Goal: Task Accomplishment & Management: Complete application form

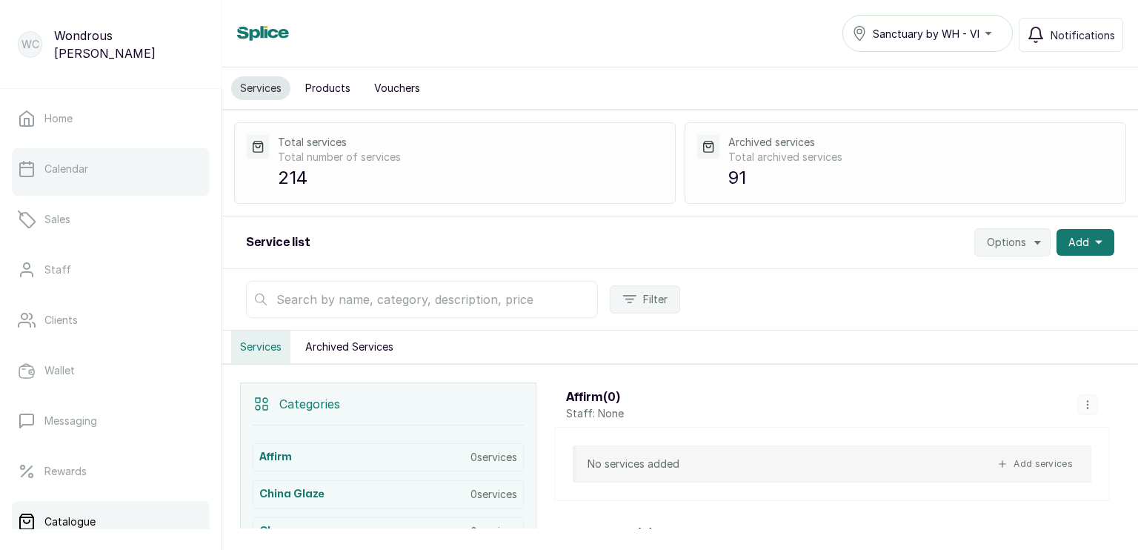
click at [69, 176] on p "Calendar" at bounding box center [66, 168] width 44 height 15
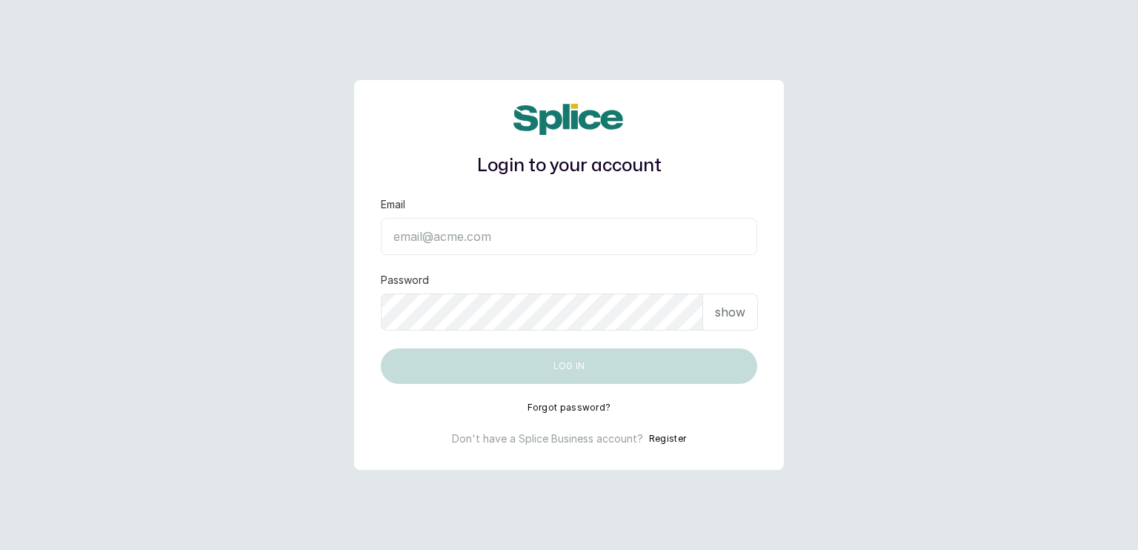
type input "[EMAIL_ADDRESS][DOMAIN_NAME]"
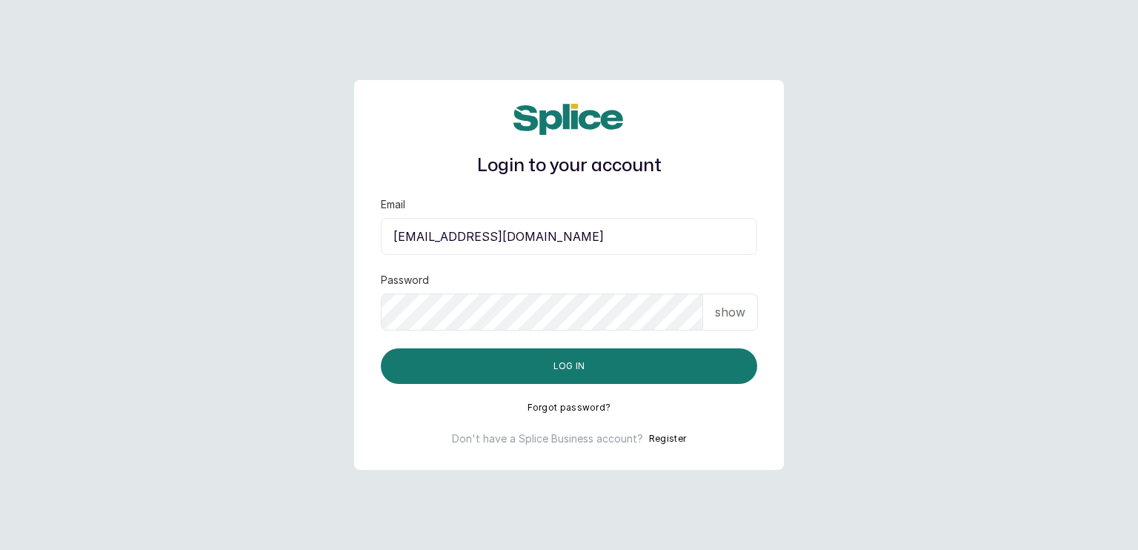
click at [730, 314] on p "show" at bounding box center [730, 312] width 30 height 18
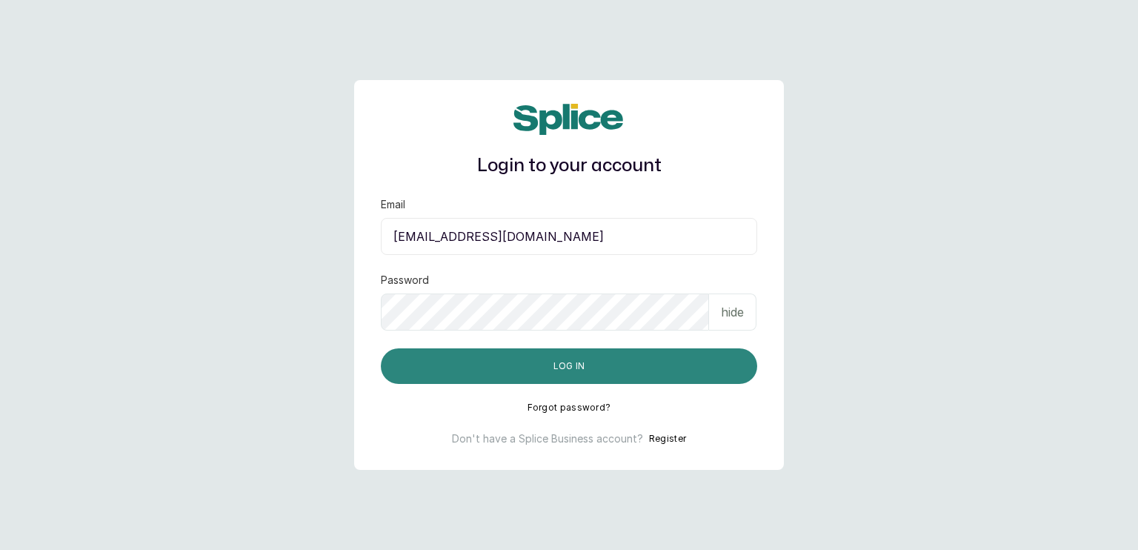
click at [675, 361] on button "Log in" at bounding box center [569, 366] width 376 height 36
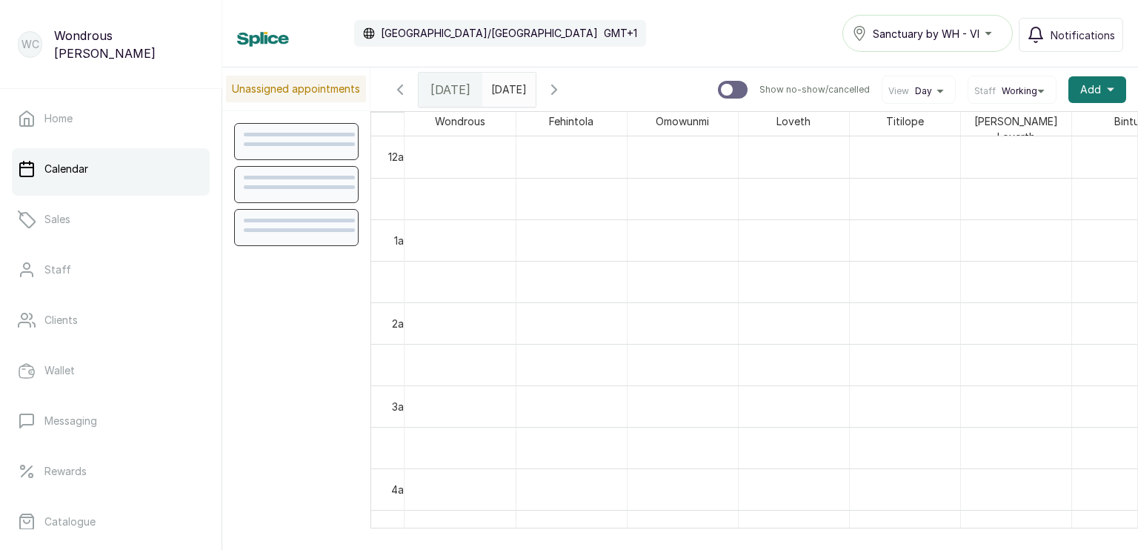
scroll to position [499, 0]
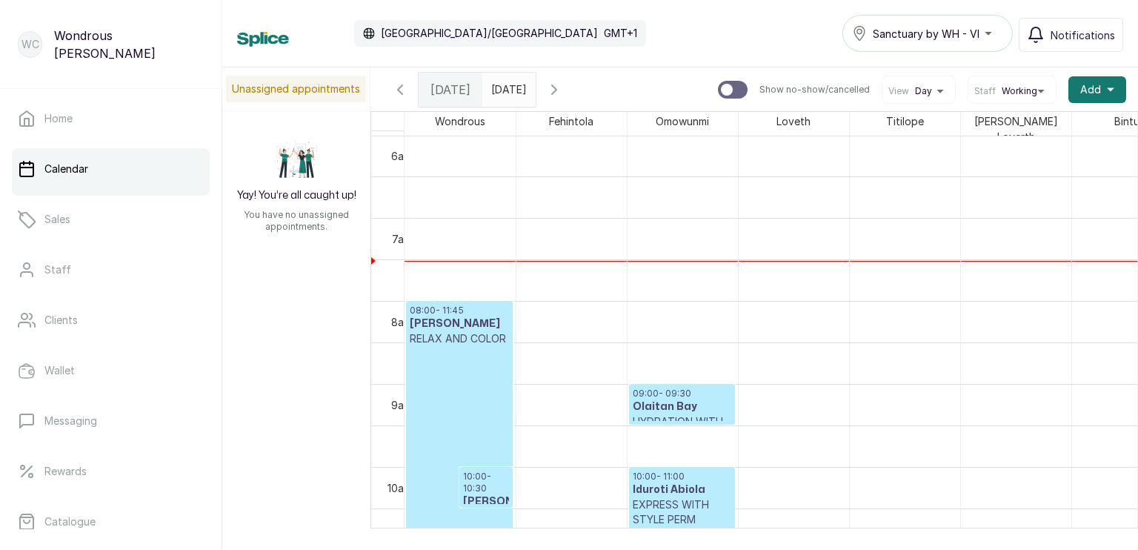
click at [563, 86] on icon "button" at bounding box center [554, 90] width 18 height 18
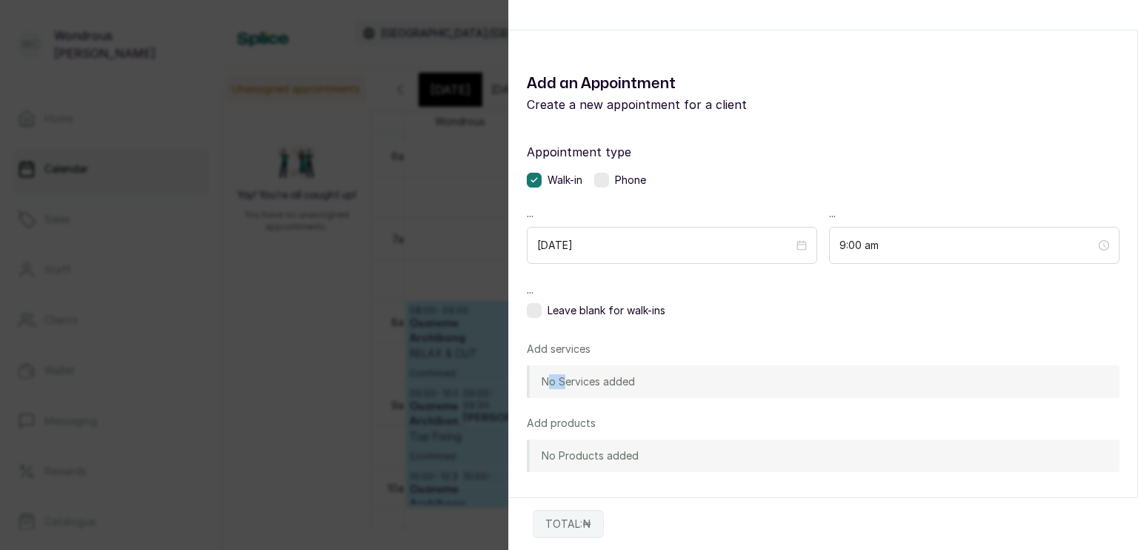
click at [518, 381] on div "Appointment type Walk-in Phone ... 2025/09/20 ... 9:00 am ... Leave blank for w…" at bounding box center [823, 387] width 628 height 525
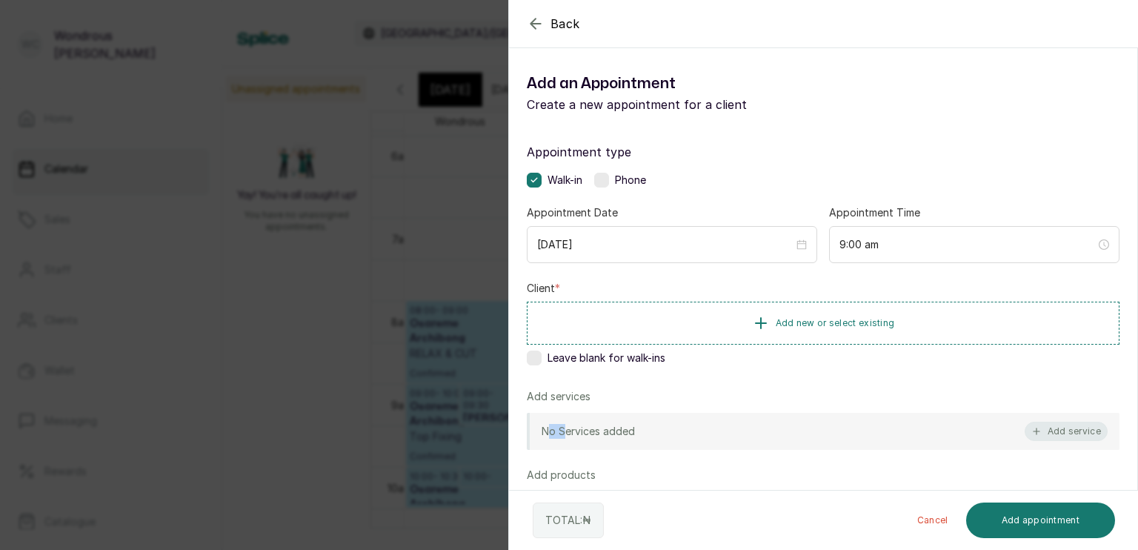
click at [1031, 435] on icon "button" at bounding box center [1036, 431] width 10 height 10
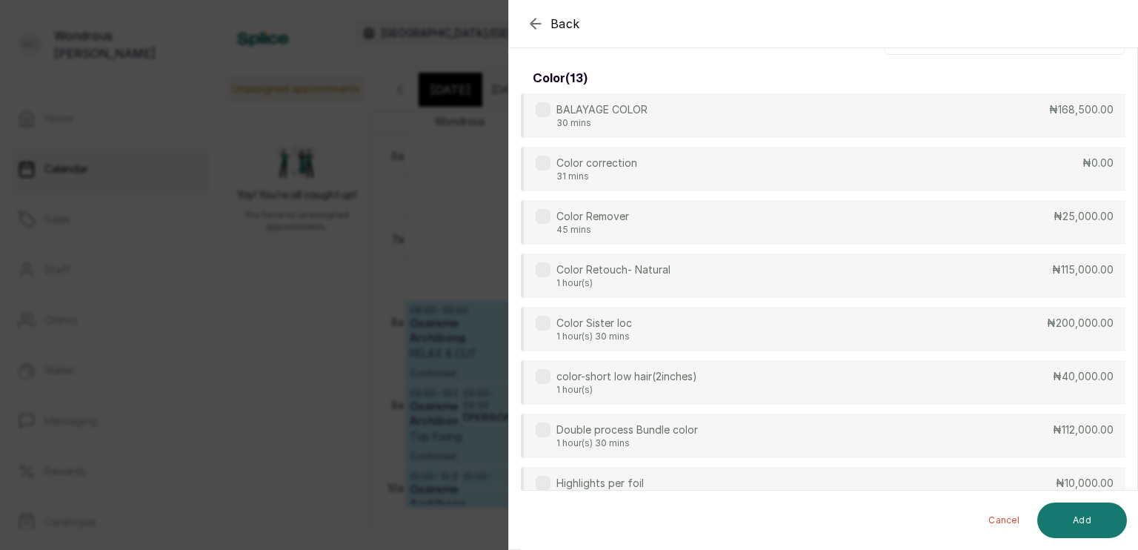
scroll to position [59, 0]
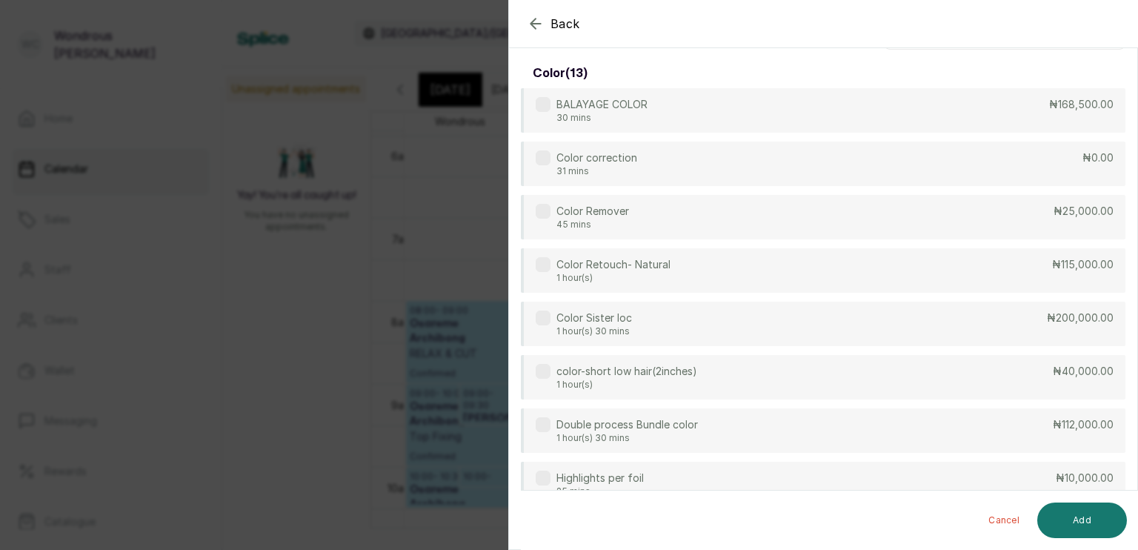
click at [801, 25] on div "Back" at bounding box center [1078, 23] width 1138 height 47
click at [750, 61] on div "color ( 13 )" at bounding box center [823, 74] width 604 height 30
drag, startPoint x: 718, startPoint y: 481, endPoint x: 729, endPoint y: 514, distance: 34.4
click at [729, 514] on div "Cancel Add" at bounding box center [835, 519] width 629 height 59
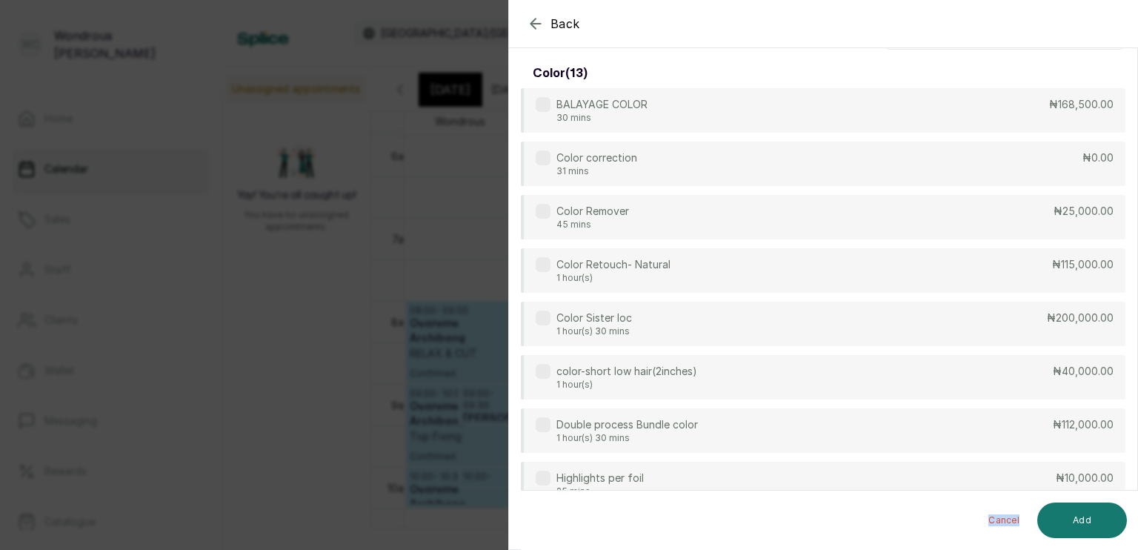
click at [729, 514] on div "Cancel Add" at bounding box center [835, 519] width 629 height 59
click at [764, 514] on div "Cancel Add" at bounding box center [835, 519] width 629 height 59
drag, startPoint x: 764, startPoint y: 514, endPoint x: 1137, endPoint y: 525, distance: 373.4
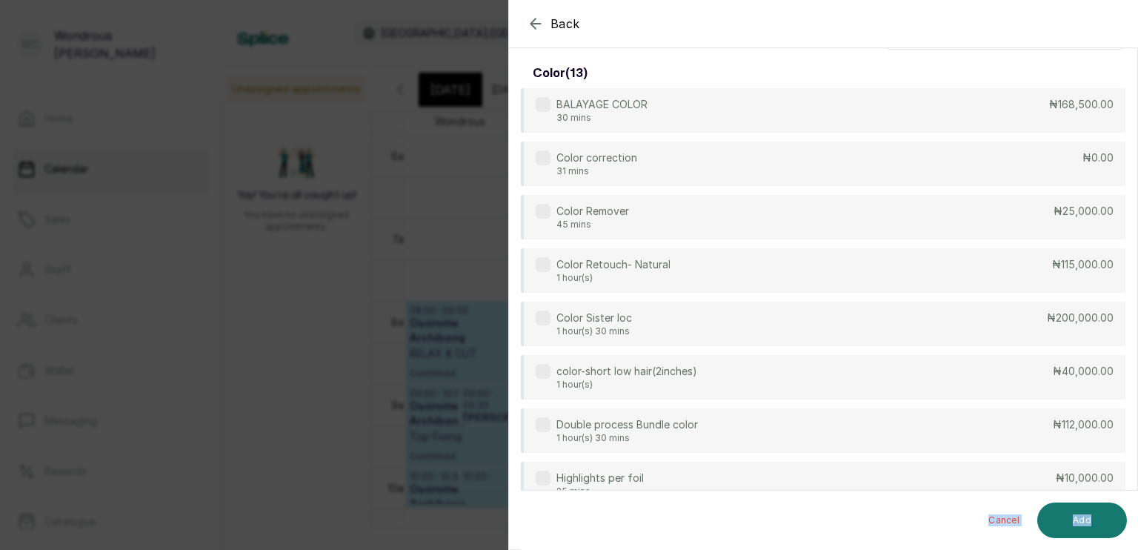
click at [1137, 525] on div "Cancel Add" at bounding box center [835, 519] width 629 height 59
drag, startPoint x: 1137, startPoint y: 525, endPoint x: 1133, endPoint y: 463, distance: 62.3
click at [1133, 463] on section "Back Add Appointment Select service color ( 13 ) BALAYAGE COLOR 30 mins ₦168,50…" at bounding box center [822, 275] width 629 height 550
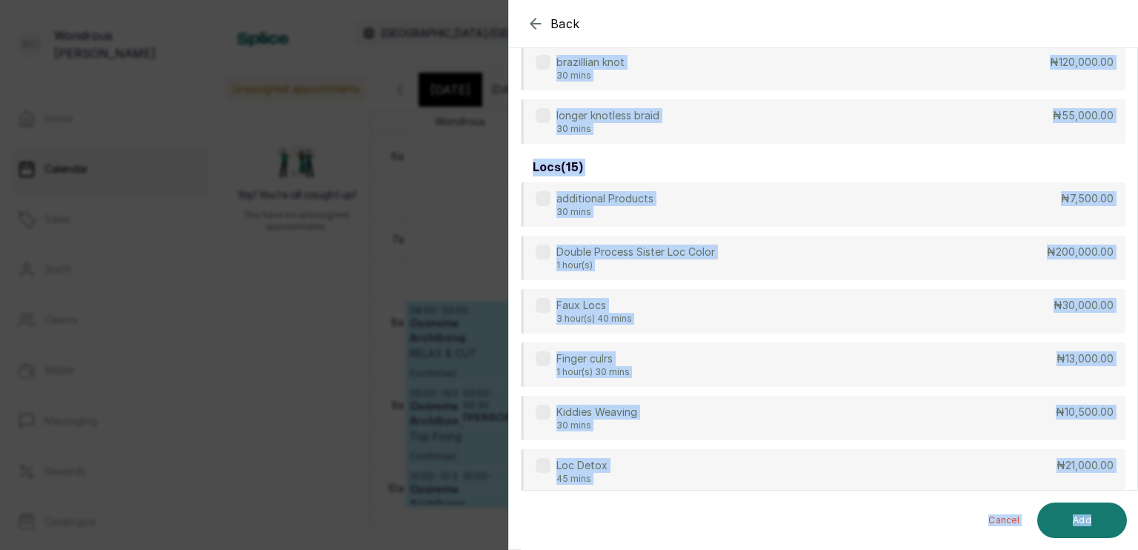
scroll to position [3580, 0]
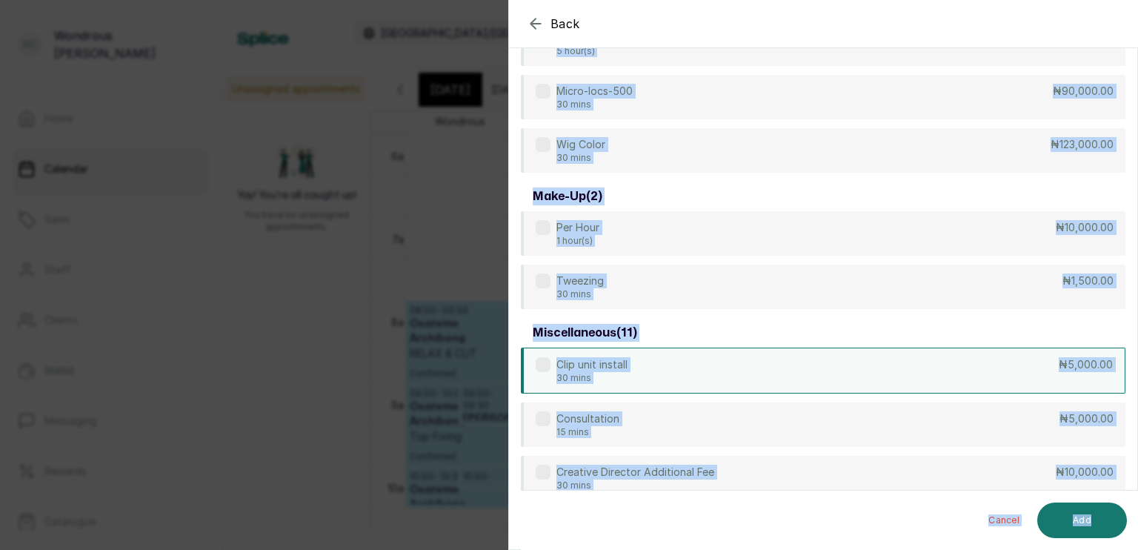
click at [850, 363] on div "Clip unit install 30 mins ₦5,000.00" at bounding box center [823, 370] width 604 height 46
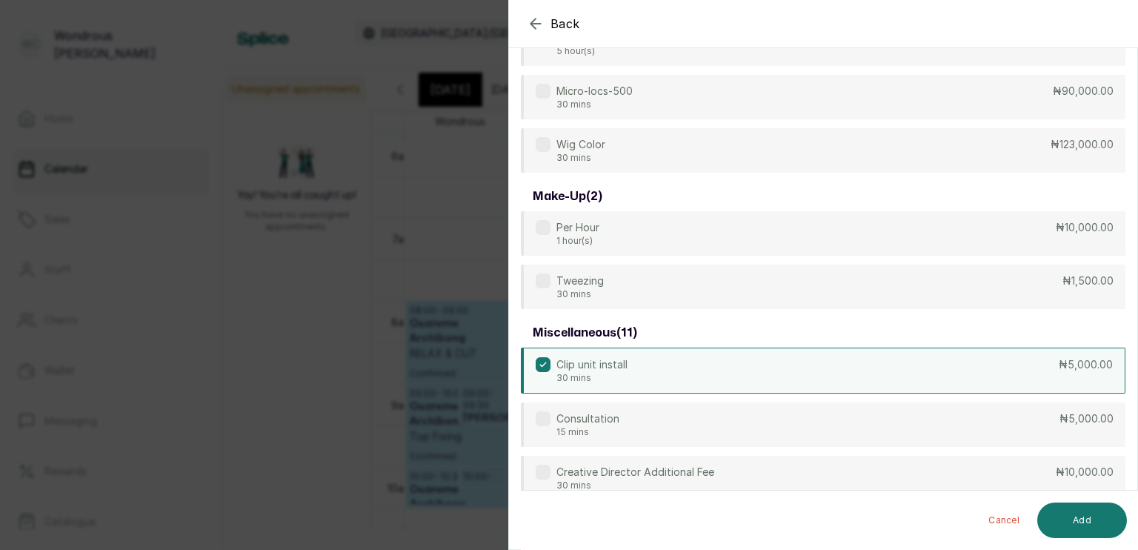
click at [850, 363] on div "Clip unit install 30 mins ₦5,000.00" at bounding box center [823, 370] width 604 height 46
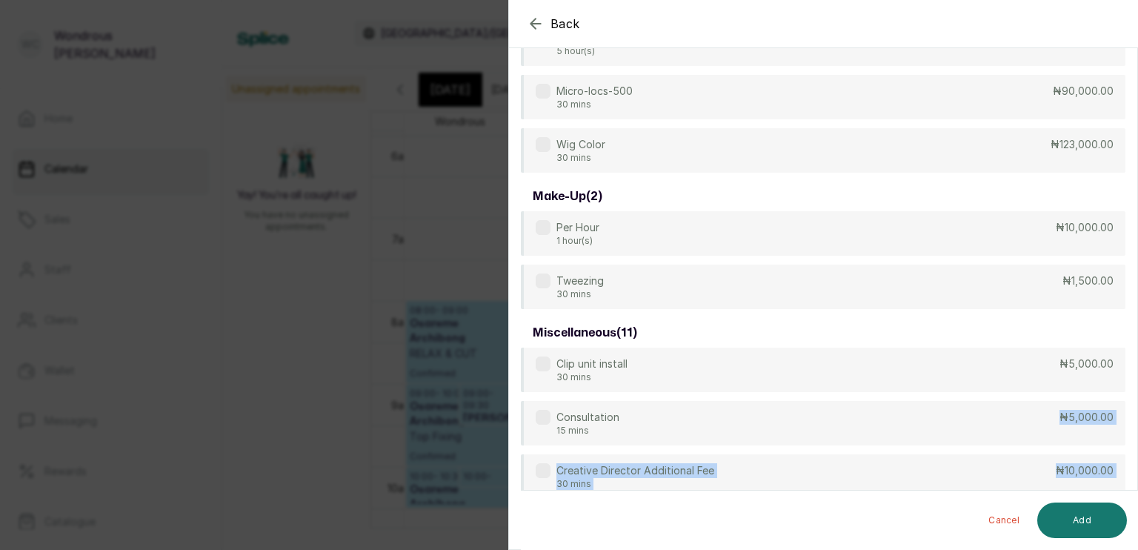
drag, startPoint x: 859, startPoint y: 414, endPoint x: 878, endPoint y: 493, distance: 81.5
click at [867, 533] on div "Cancel Add" at bounding box center [835, 519] width 629 height 59
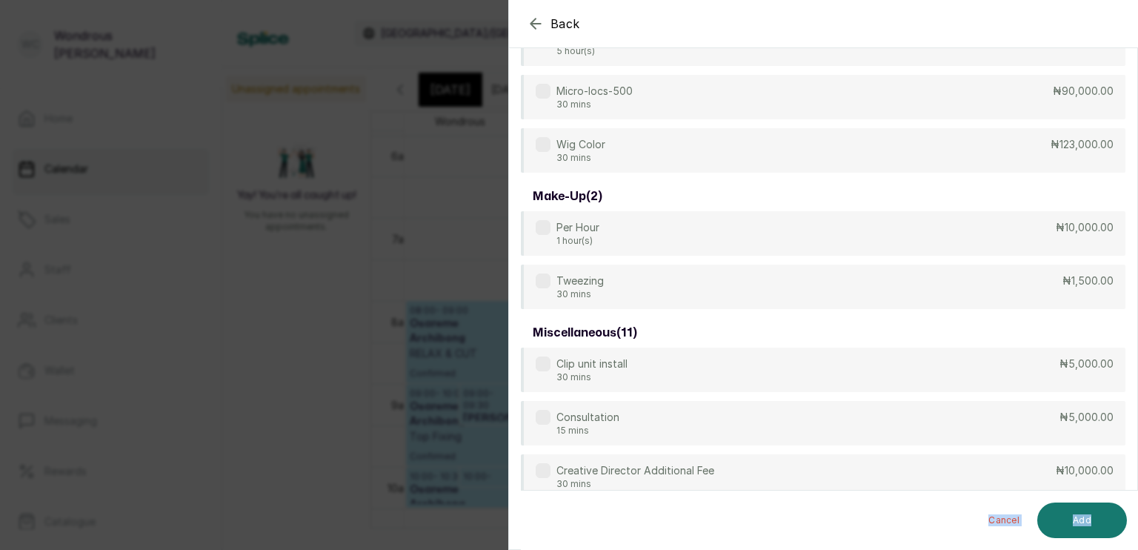
drag, startPoint x: 1115, startPoint y: 488, endPoint x: 1132, endPoint y: 499, distance: 19.7
click at [1132, 499] on div "Cancel Add" at bounding box center [835, 519] width 629 height 59
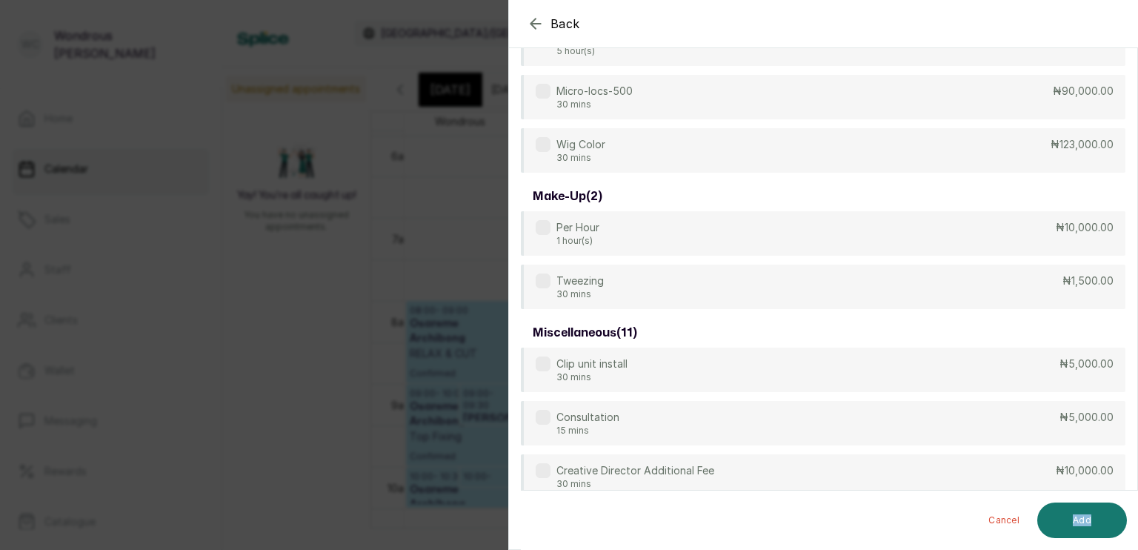
click at [533, 24] on icon "button" at bounding box center [536, 24] width 18 height 18
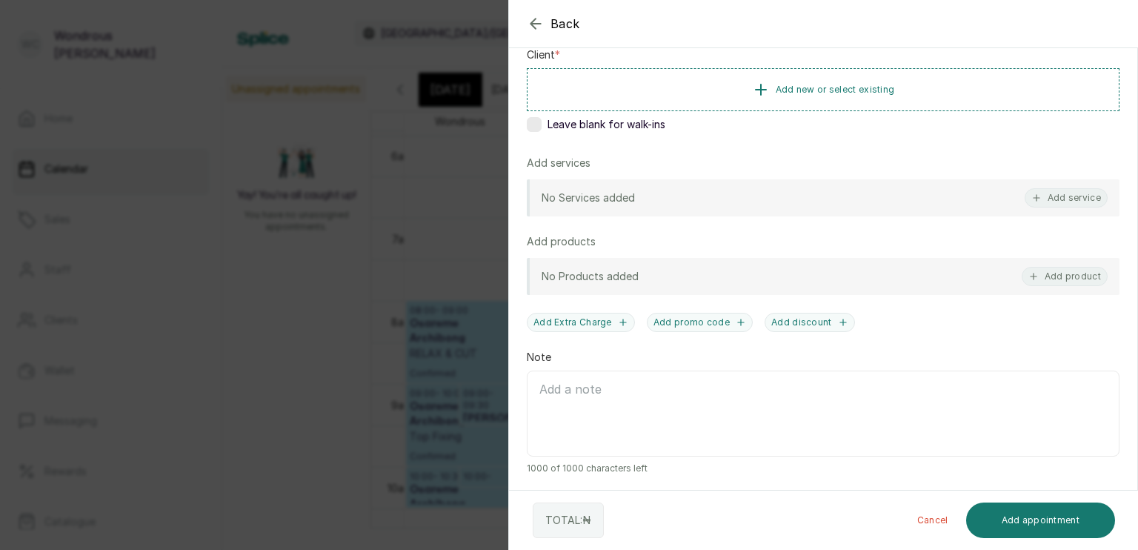
scroll to position [233, 0]
click at [1036, 197] on button "Add service" at bounding box center [1065, 197] width 83 height 19
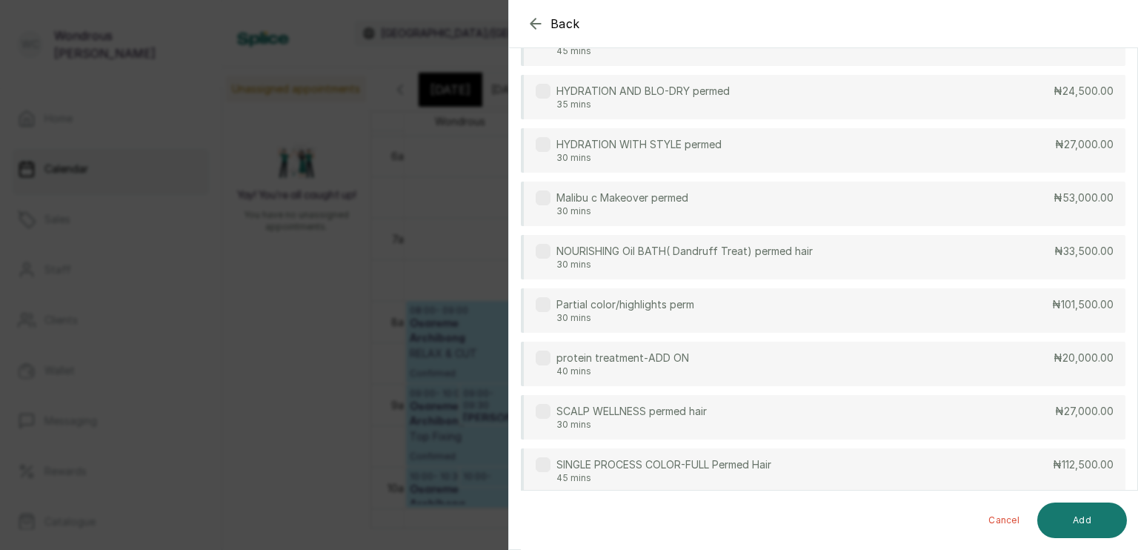
scroll to position [7953, 0]
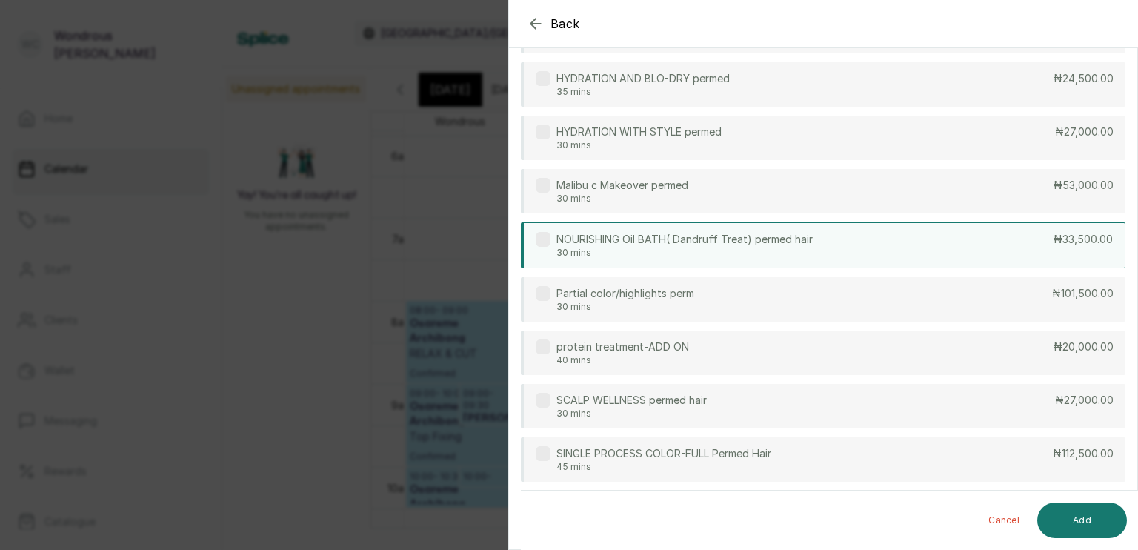
click at [931, 228] on div "NOURISHING Oil BATH( Dandruff Treat) permed hair 30 mins ₦33,500.00" at bounding box center [823, 245] width 604 height 46
click at [1078, 518] on button "Add" at bounding box center [1082, 520] width 90 height 36
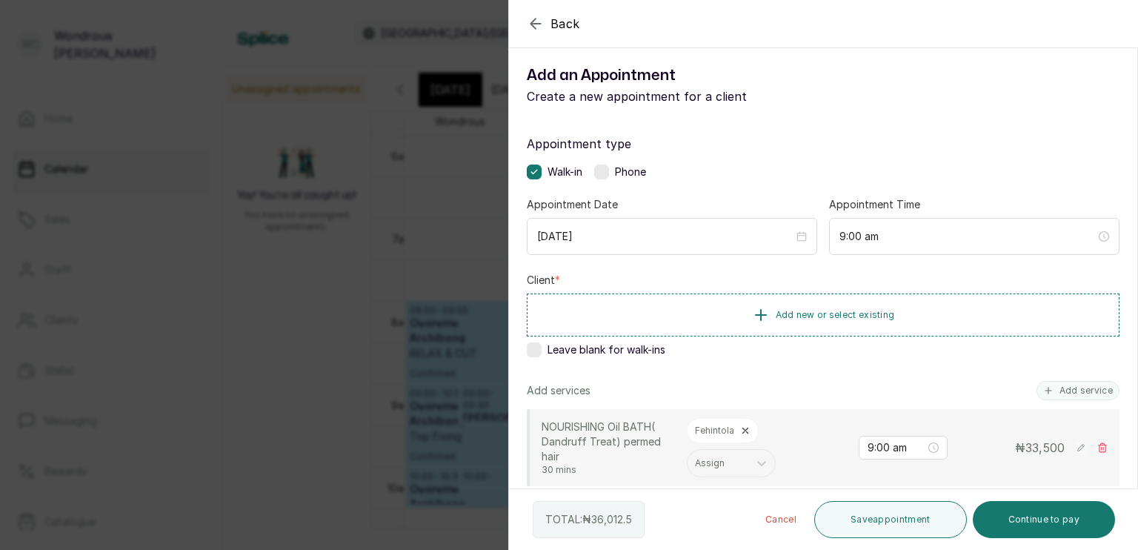
scroll to position [0, 0]
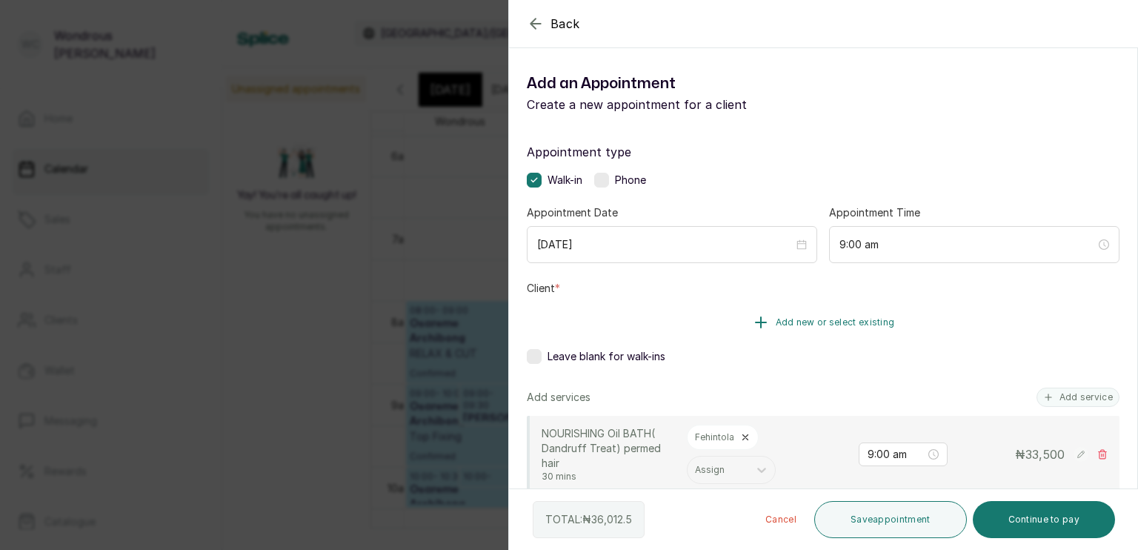
click at [766, 318] on button "Add new or select existing" at bounding box center [823, 321] width 592 height 41
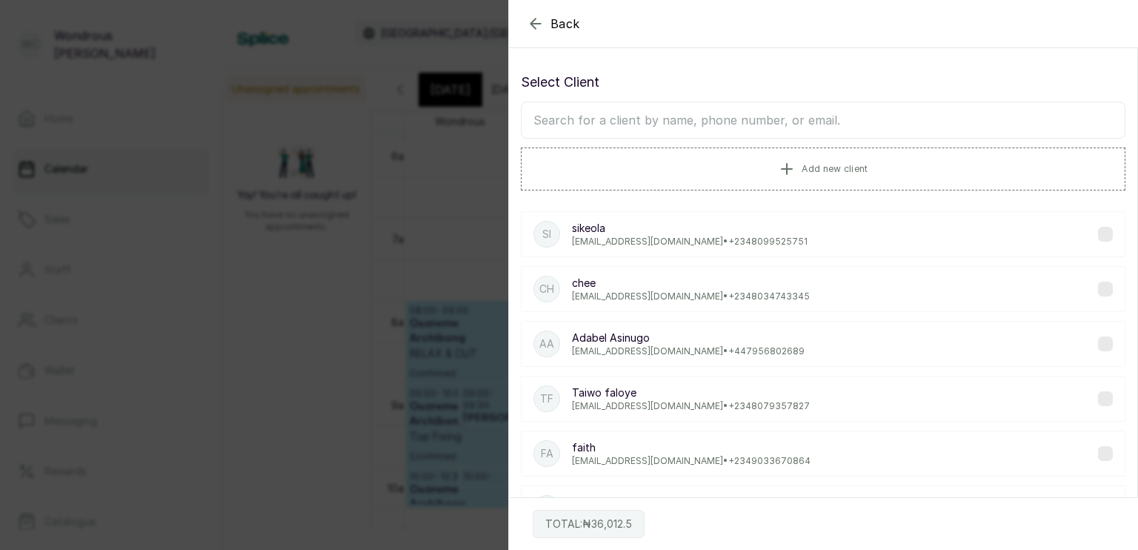
click at [586, 119] on input "text" at bounding box center [823, 119] width 604 height 37
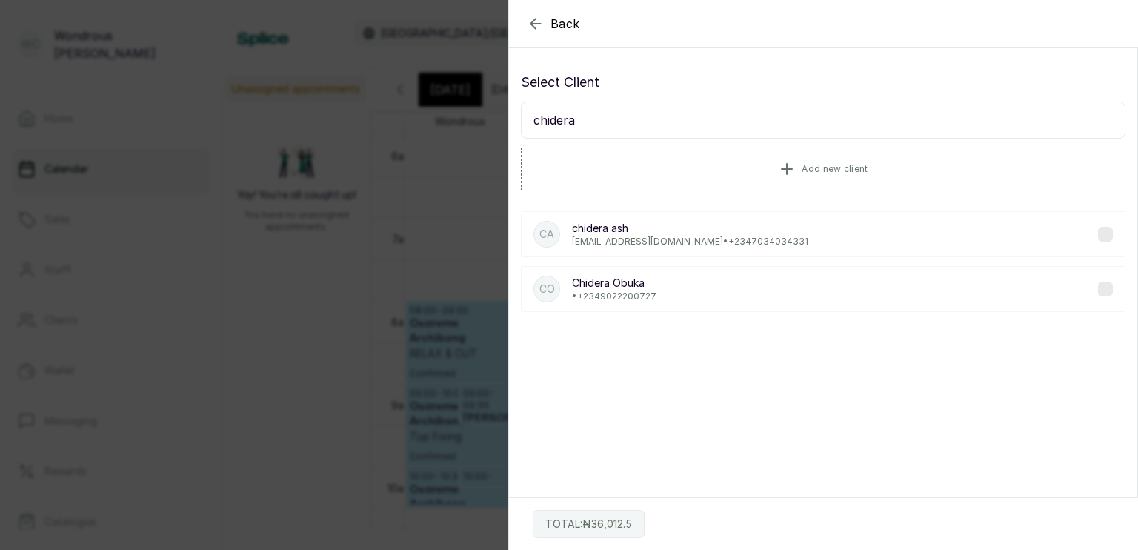
type input "chidera"
click at [614, 287] on p "Chidera Obuka" at bounding box center [614, 282] width 84 height 15
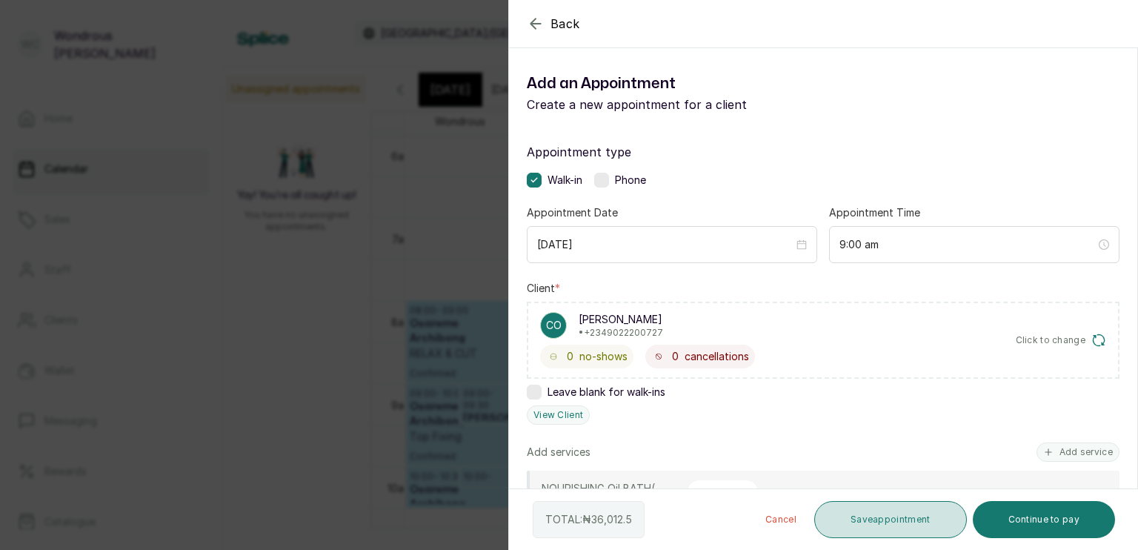
click at [894, 517] on button "Save appointment" at bounding box center [890, 519] width 153 height 37
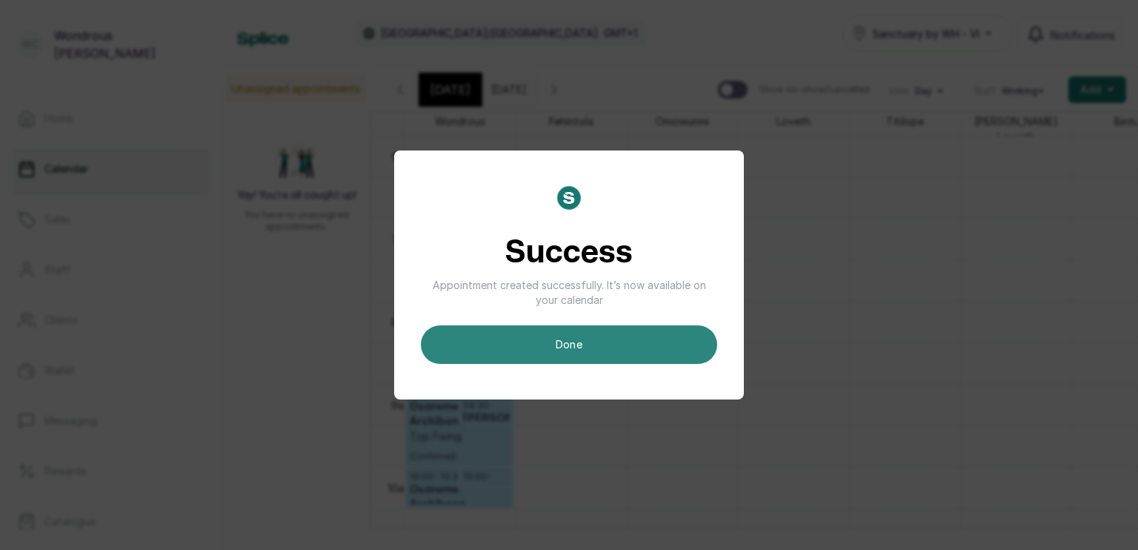
click at [685, 333] on button "done" at bounding box center [569, 344] width 296 height 39
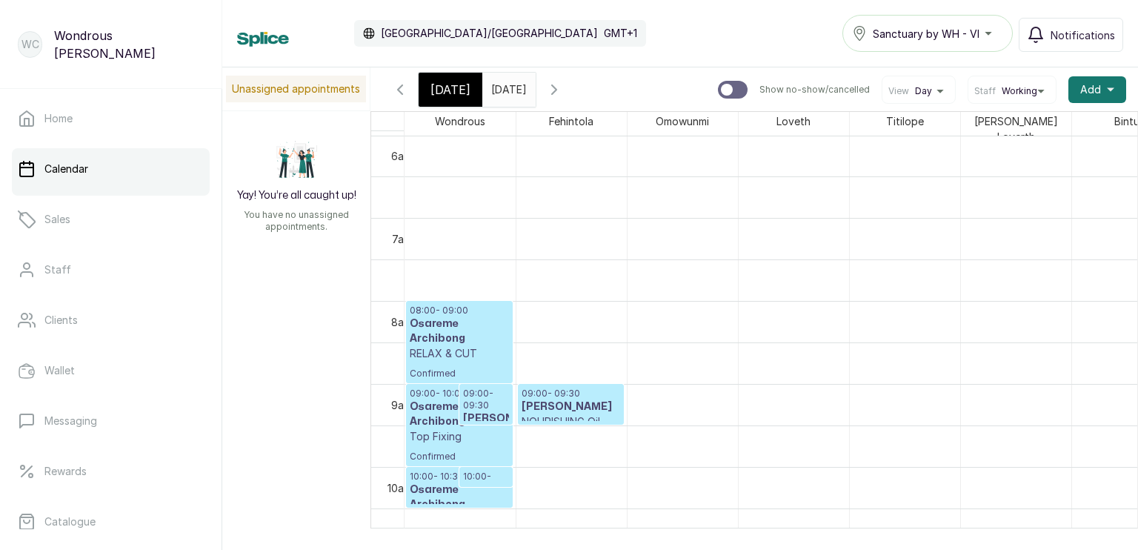
drag, startPoint x: 558, startPoint y: 421, endPoint x: 396, endPoint y: 85, distance: 373.3
click at [396, 85] on icon "button" at bounding box center [400, 90] width 18 height 18
